Goal: Information Seeking & Learning: Learn about a topic

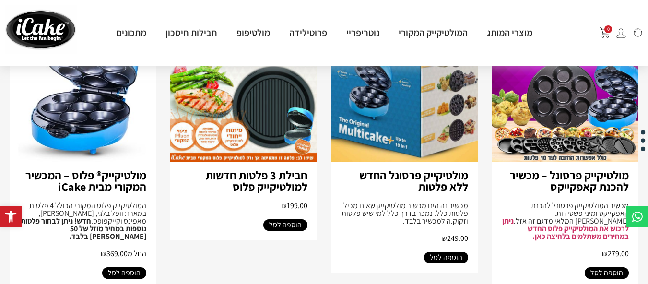
scroll to position [176, 0]
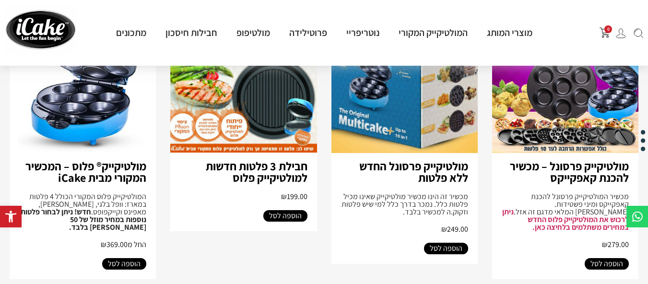
click at [72, 97] on img at bounding box center [83, 75] width 146 height 155
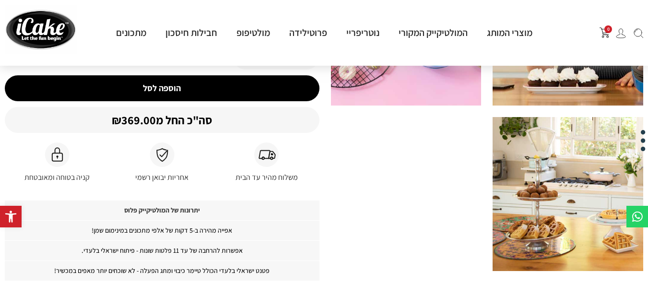
scroll to position [305, 0]
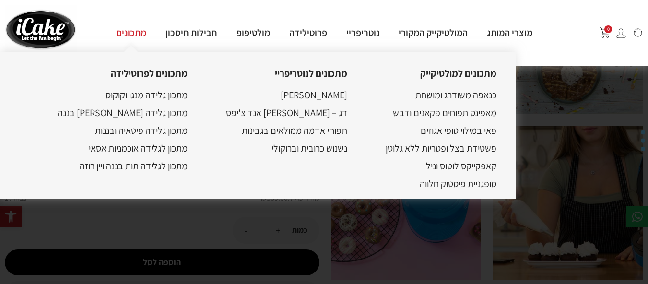
click at [131, 28] on link "מתכונים" at bounding box center [131, 32] width 49 height 12
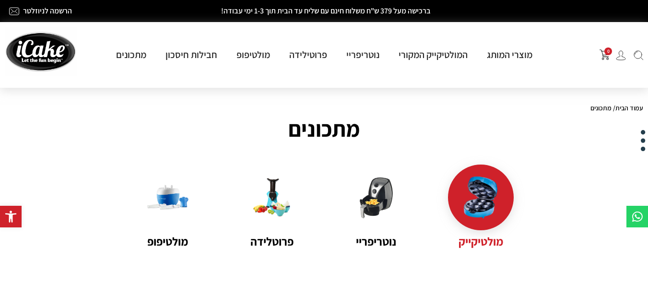
click at [498, 204] on img at bounding box center [481, 198] width 42 height 42
drag, startPoint x: 653, startPoint y: 12, endPoint x: 591, endPoint y: 120, distance: 123.9
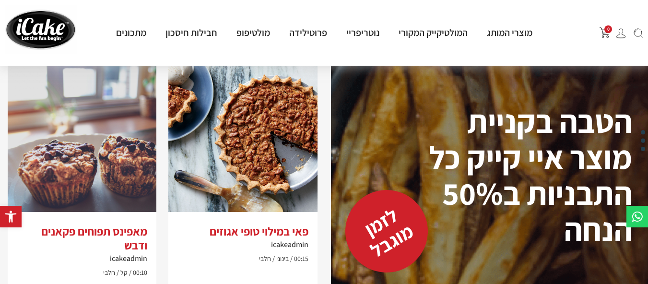
scroll to position [306, 0]
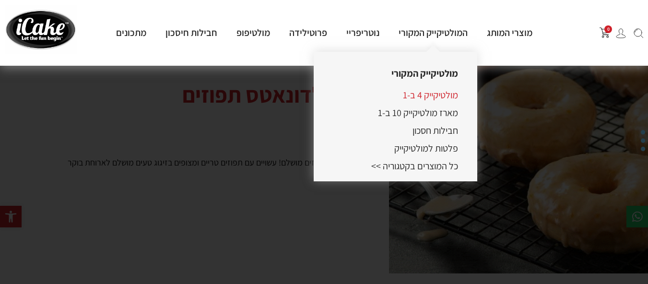
click at [423, 89] on link "מולטיקייק 4 ב-1" at bounding box center [430, 95] width 55 height 12
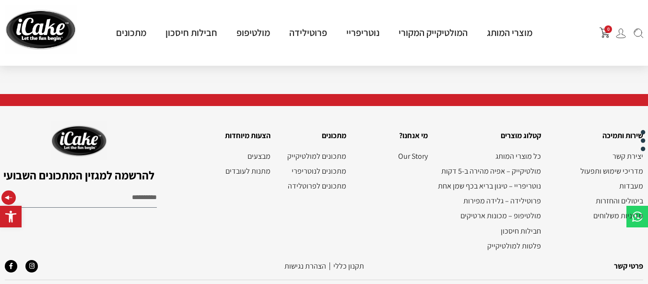
scroll to position [2349, 0]
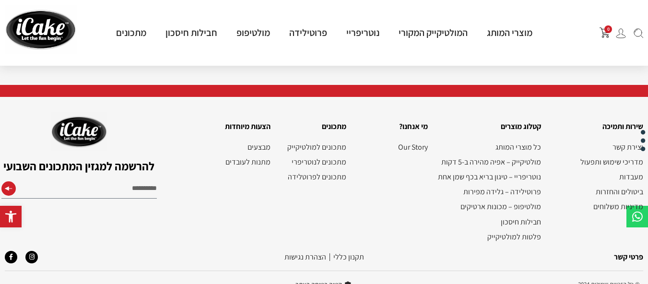
click at [340, 143] on link "מתכונים למולטיקייק" at bounding box center [313, 147] width 66 height 9
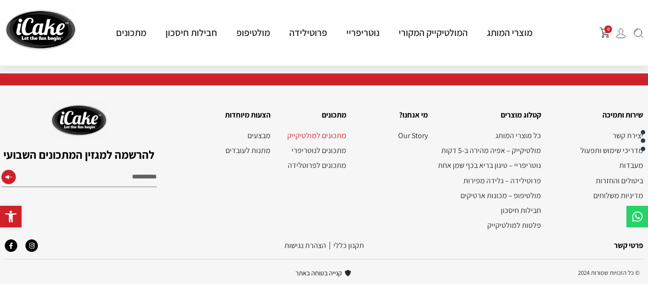
scroll to position [1836, 0]
